Goal: Task Accomplishment & Management: Manage account settings

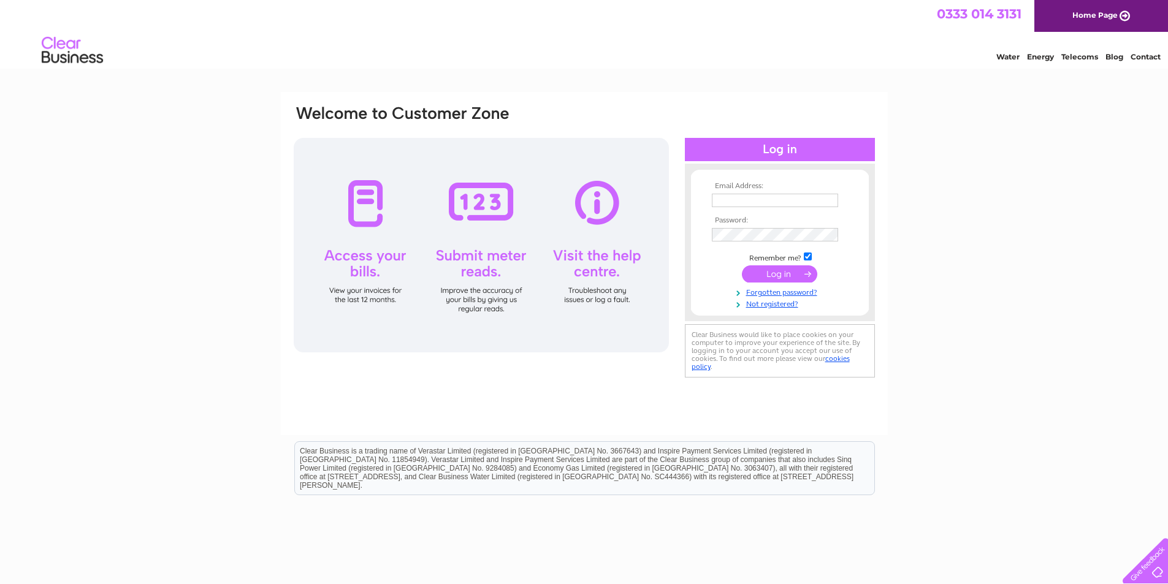
type input "info@autostopuk.com"
click at [778, 273] on input "submit" at bounding box center [779, 273] width 75 height 17
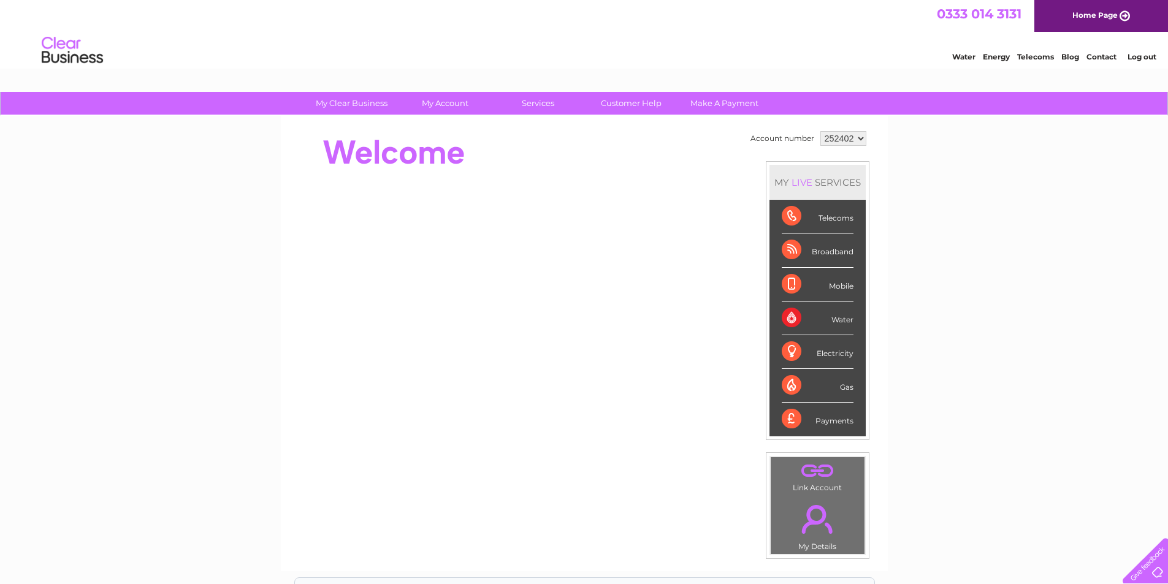
click at [858, 138] on select "252402 450070" at bounding box center [843, 138] width 46 height 15
select select "450070"
click at [820, 131] on select "252402 450070" at bounding box center [843, 138] width 46 height 15
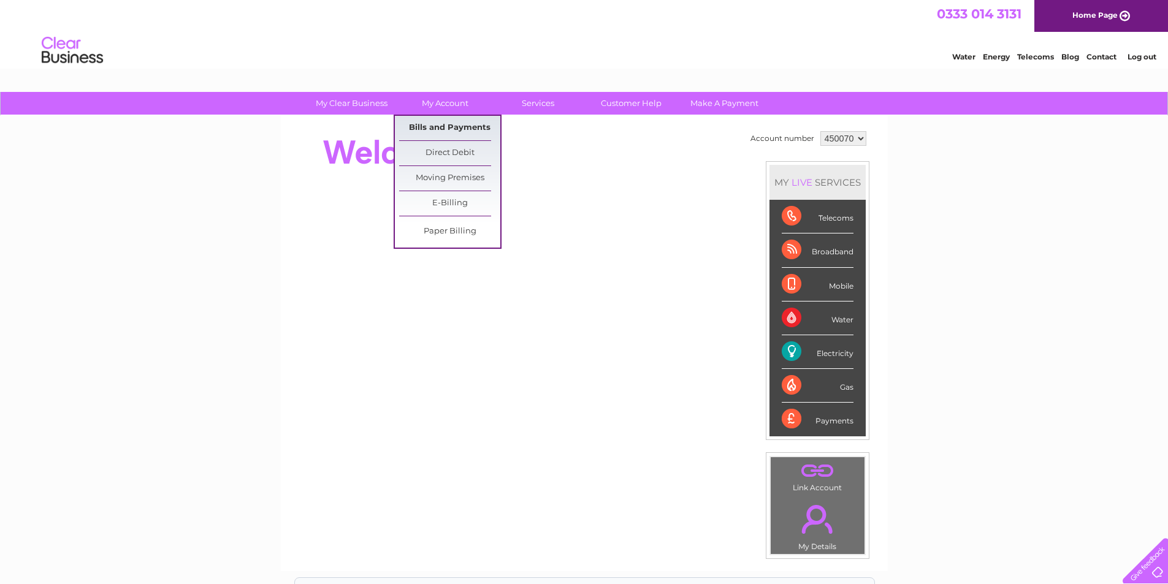
click at [453, 127] on link "Bills and Payments" at bounding box center [449, 128] width 101 height 25
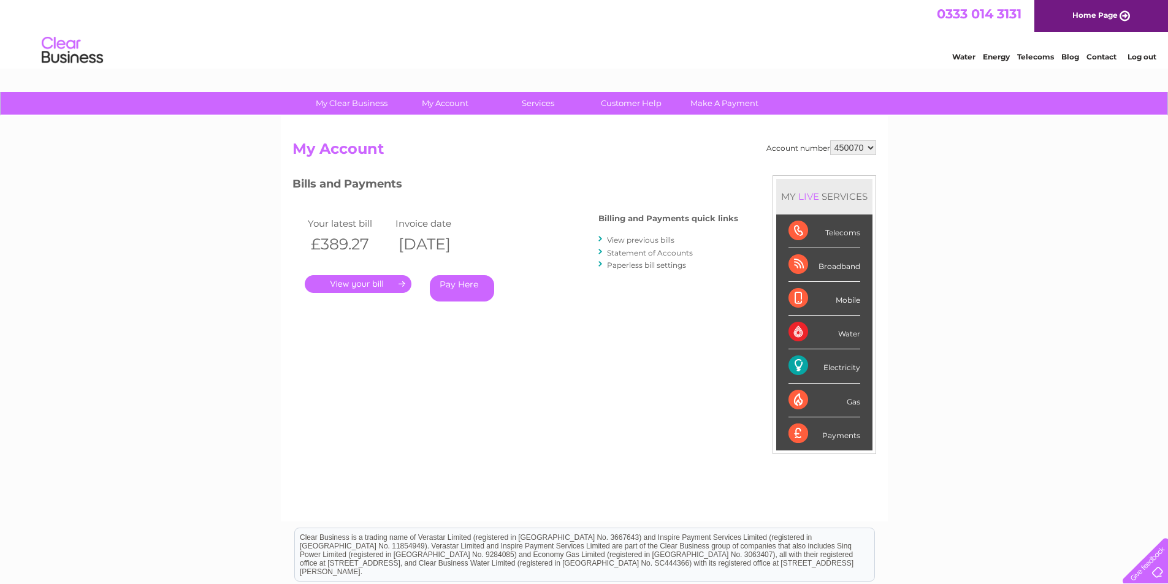
click at [373, 286] on link "." at bounding box center [358, 284] width 107 height 18
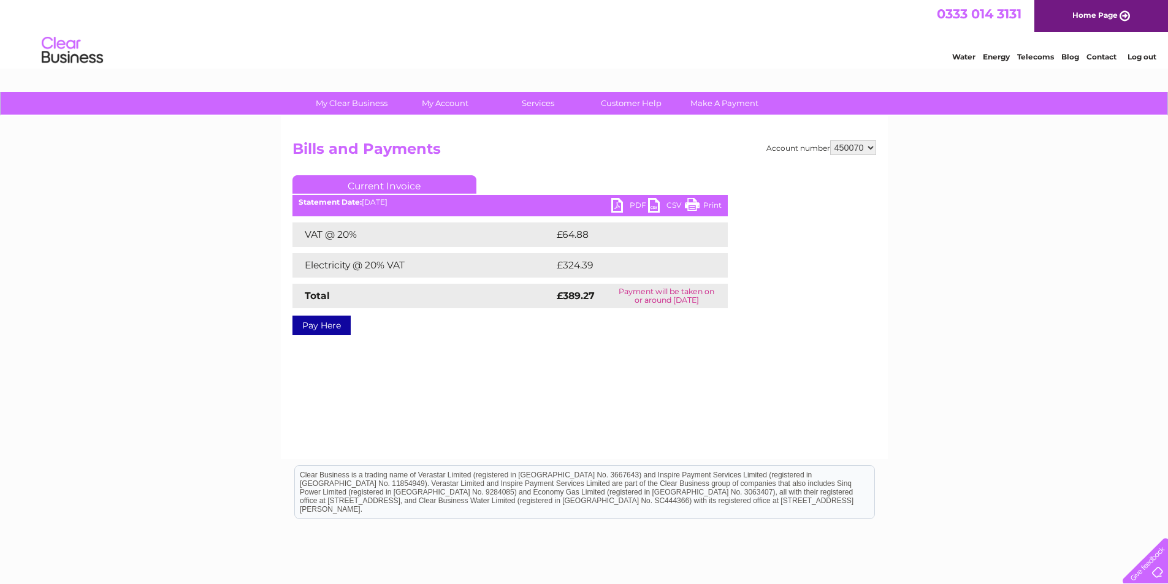
click at [619, 207] on link "PDF" at bounding box center [629, 207] width 37 height 18
